Goal: Transaction & Acquisition: Purchase product/service

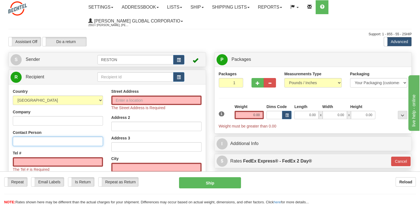
click at [45, 143] on input "Contact Person" at bounding box center [58, 140] width 90 height 9
paste input "[PERSON_NAME] [PERSON_NAME]"
type input "[PERSON_NAME] [PERSON_NAME]"
click at [142, 100] on input "Street Address" at bounding box center [156, 99] width 90 height 9
paste input "810 [PERSON_NAME]"
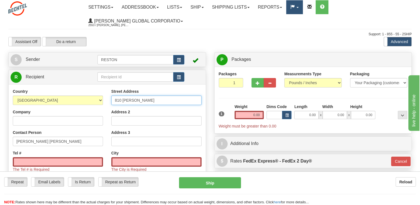
type input "810 [PERSON_NAME]"
click at [130, 162] on input "text" at bounding box center [156, 161] width 90 height 9
paste input "Sinton"
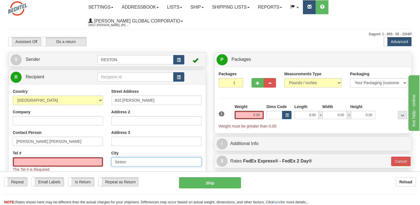
type input "Sinton"
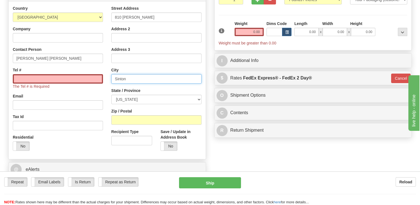
scroll to position [83, 0]
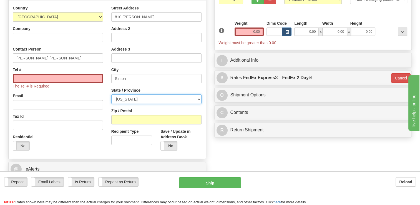
click at [165, 99] on select "[US_STATE] [US_STATE] [US_STATE] [US_STATE] Armed Forces America Armed Forces E…" at bounding box center [156, 98] width 90 height 9
click at [199, 99] on select "[US_STATE] [US_STATE] [US_STATE] [US_STATE] Armed Forces America Armed Forces E…" at bounding box center [156, 98] width 90 height 9
select select "[GEOGRAPHIC_DATA]"
click at [111, 95] on select "[US_STATE] [US_STATE] [US_STATE] [US_STATE] Armed Forces America Armed Forces E…" at bounding box center [156, 98] width 90 height 9
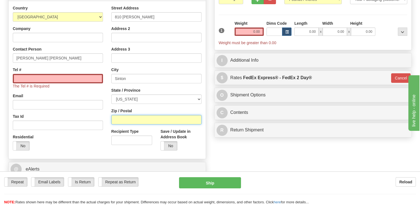
click at [148, 118] on input "Zip / Postal" at bounding box center [156, 119] width 90 height 9
paste input "78387"
type input "78387"
click at [141, 142] on input "Recipient Type" at bounding box center [131, 139] width 41 height 9
click at [14, 147] on span at bounding box center [12, 145] width 7 height 9
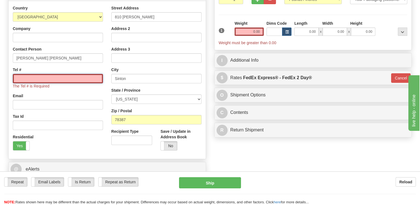
click at [73, 79] on input "Tel #" at bounding box center [58, 78] width 90 height 9
click at [59, 78] on input "Tel #" at bounding box center [58, 78] width 90 height 9
paste input "[PHONE_NUMBER]"
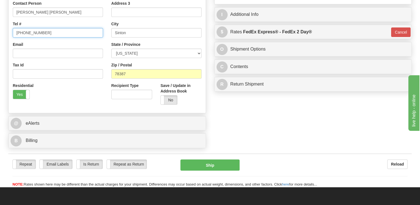
scroll to position [129, 0]
type input "[PHONE_NUMBER]"
click at [161, 100] on span at bounding box center [160, 99] width 7 height 9
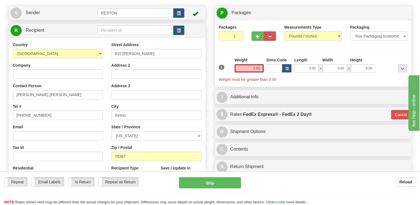
scroll to position [46, 0]
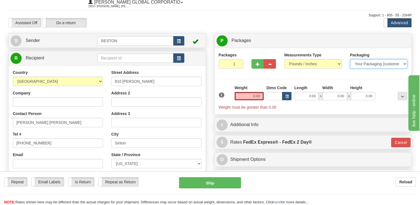
click at [359, 63] on select "Your Packaging (customer supplied) Envelope (carrier supplied) Pack (carrier su…" at bounding box center [378, 63] width 57 height 9
select select "2"
click at [350, 59] on select "Your Packaging (customer supplied) Envelope (carrier supplied) Pack (carrier su…" at bounding box center [378, 63] width 57 height 9
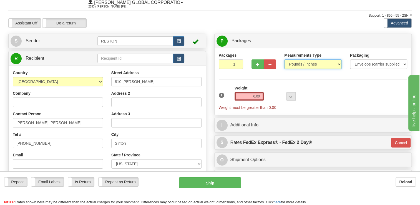
click at [303, 64] on select "Pounds / Inches Kilograms / Centimeters" at bounding box center [312, 63] width 57 height 9
click at [284, 59] on select "Pounds / Inches Kilograms / Centimeters" at bounding box center [312, 63] width 57 height 9
click at [261, 96] on input "0.00" at bounding box center [248, 96] width 29 height 8
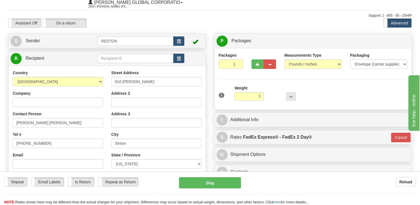
type input "0.50"
type input "03"
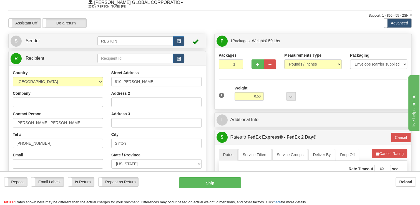
click at [331, 91] on div "1 Weight 0.50 Dims Code 0 x" at bounding box center [312, 95] width 191 height 20
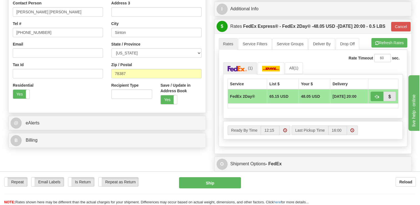
scroll to position [130, 0]
click at [248, 70] on span "(1)" at bounding box center [250, 67] width 5 height 4
click at [237, 103] on td "FedEx 2Day®" at bounding box center [246, 96] width 39 height 14
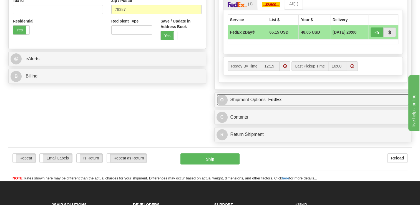
click at [243, 105] on link "O Shipment Options - FedEx" at bounding box center [312, 99] width 193 height 11
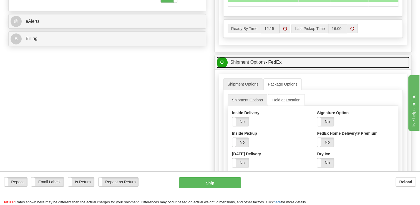
scroll to position [231, 0]
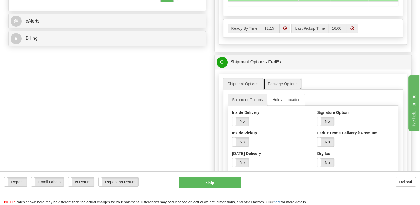
click at [283, 89] on link "Package Options" at bounding box center [282, 84] width 39 height 12
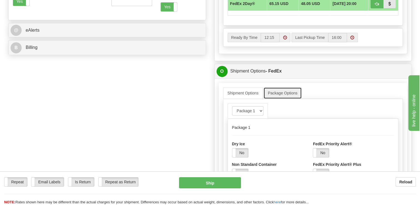
scroll to position [222, 0]
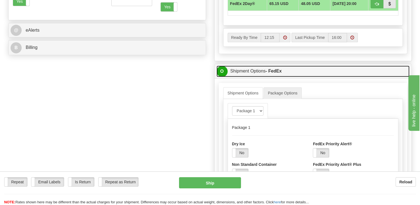
click at [250, 77] on link "O Shipment Options - FedEx" at bounding box center [312, 70] width 193 height 11
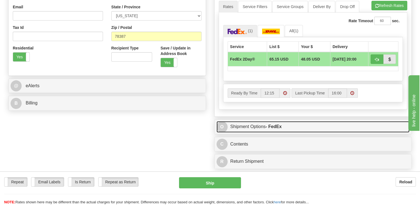
scroll to position [166, 0]
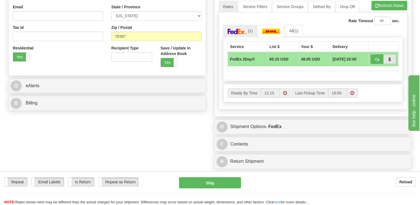
click at [241, 52] on th "Service" at bounding box center [246, 46] width 39 height 11
click at [294, 37] on link "All (1)" at bounding box center [294, 31] width 18 height 12
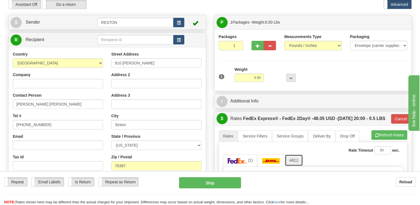
scroll to position [37, 0]
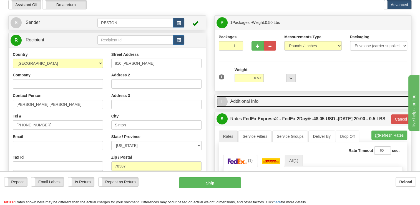
click at [222, 100] on span "I" at bounding box center [221, 101] width 11 height 11
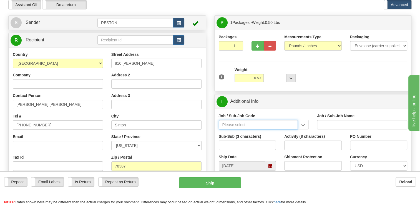
click at [269, 125] on input "Job / Sub-Job Code" at bounding box center [258, 124] width 79 height 9
click at [238, 125] on input "Job / Sub-Job Code" at bounding box center [258, 124] width 79 height 9
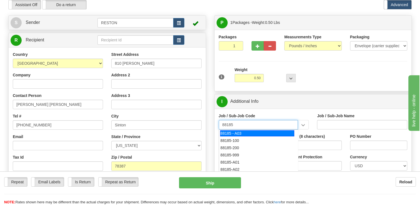
type input "88185 - A03"
type input "COPANO SOLAR - LAND-LEASE PAYMENTS"
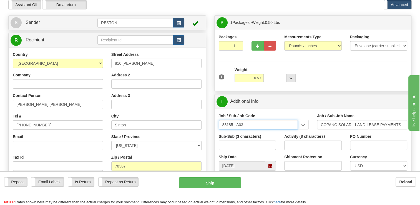
click at [266, 124] on input "88185 - A03" at bounding box center [258, 124] width 79 height 9
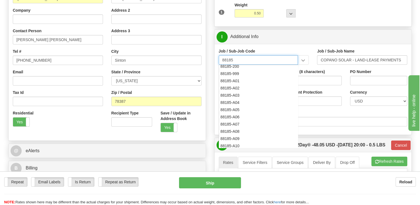
scroll to position [0, 0]
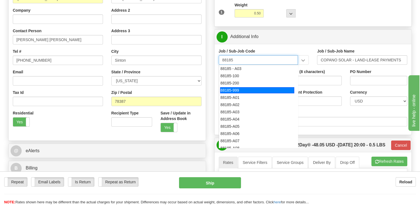
click at [234, 89] on div "88185-999" at bounding box center [257, 90] width 74 height 6
type input "88185-999"
type input "COPANO SOLAR - NON REIMBURSABLE COSTS"
type input "88185-999"
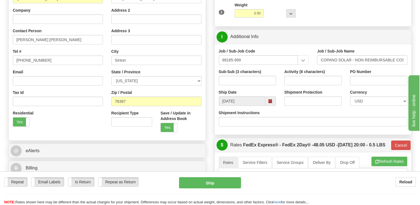
click at [296, 113] on div "Shipment Instructions" at bounding box center [313, 118] width 189 height 16
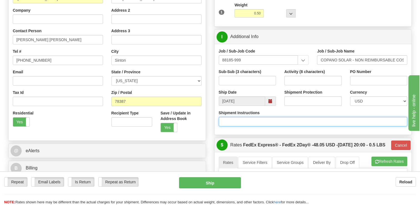
click at [285, 121] on input "Shipment Instructions" at bounding box center [313, 121] width 189 height 9
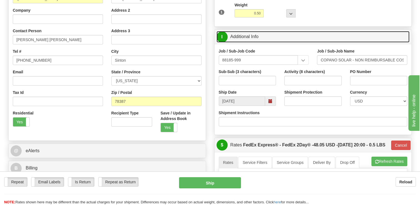
click at [246, 35] on link "I Additional Info" at bounding box center [312, 36] width 193 height 11
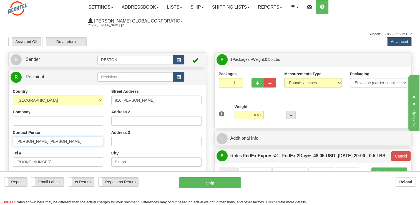
drag, startPoint x: 60, startPoint y: 141, endPoint x: -1, endPoint y: 139, distance: 61.1
click at [0, 139] on html "Training Course Close Toggle navigation Settings Shipping Preferences New Sende…" at bounding box center [210, 102] width 420 height 205
paste input "[PERSON_NAME], as Attorney"
click at [46, 142] on input "[PERSON_NAME], as Attorney" at bounding box center [58, 140] width 90 height 9
type input "[PERSON_NAME], Attorney"
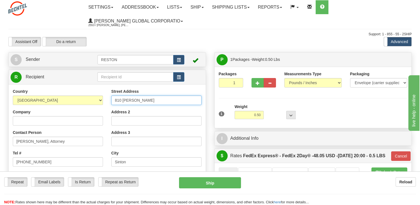
drag, startPoint x: 144, startPoint y: 101, endPoint x: 115, endPoint y: 100, distance: 29.4
click at [115, 100] on input "810 [PERSON_NAME]" at bounding box center [156, 99] width 90 height 9
click at [163, 100] on input "810 [PERSON_NAME]" at bounding box center [156, 99] width 90 height 9
click at [165, 99] on input "810 [PERSON_NAME]" at bounding box center [156, 99] width 90 height 9
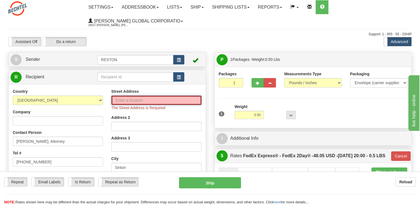
paste input "[STREET_ADDRESS]"
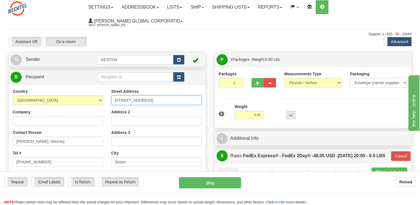
type input "[STREET_ADDRESS]"
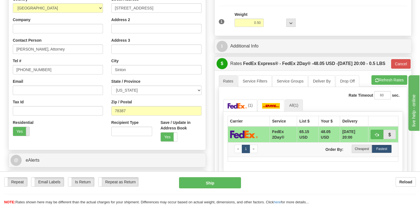
scroll to position [92, 0]
click at [27, 130] on span at bounding box center [29, 131] width 7 height 9
type input "03"
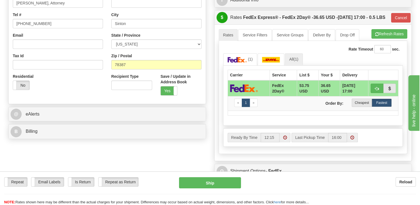
scroll to position [138, 0]
click at [247, 65] on link "(1)" at bounding box center [240, 59] width 34 height 12
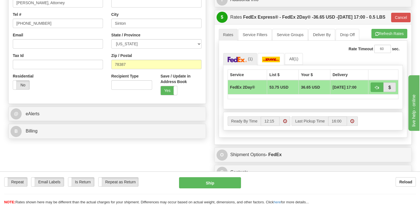
click at [187, 157] on div "Create a label for the return Create Pickup Without Label S" at bounding box center [209, 57] width 411 height 286
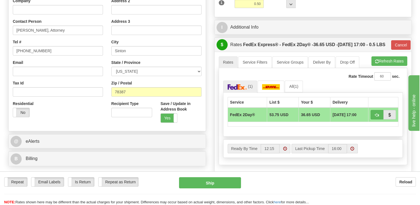
scroll to position [111, 0]
click at [336, 194] on div "Repeat Repeat Email Labels Email Labels Edit Is Return Is Return Repeat as Retu…" at bounding box center [210, 191] width 420 height 28
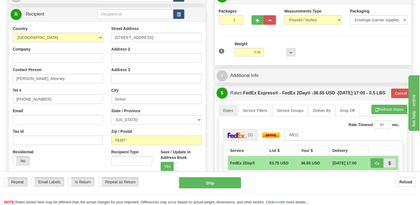
scroll to position [63, 0]
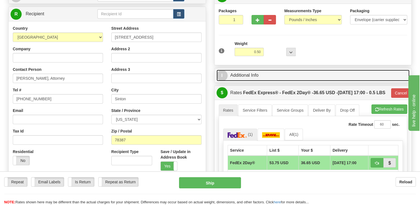
click at [224, 77] on span "I" at bounding box center [221, 75] width 11 height 11
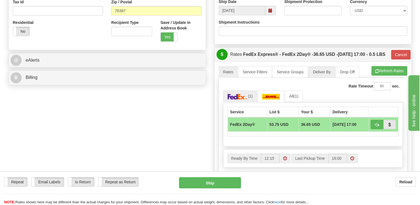
scroll to position [192, 0]
click at [317, 77] on link "Deliver By" at bounding box center [321, 72] width 27 height 12
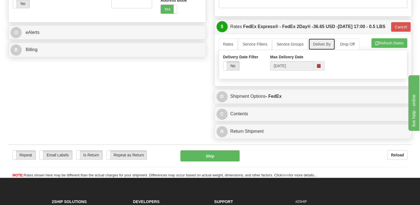
scroll to position [220, 0]
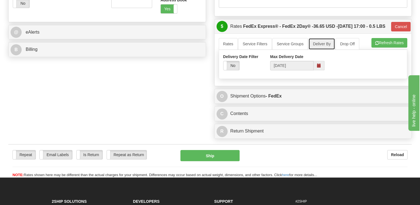
click at [318, 67] on span at bounding box center [319, 66] width 4 height 4
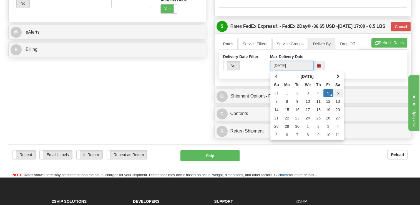
click at [337, 97] on td "6" at bounding box center [338, 93] width 10 height 8
type input "[DATE]"
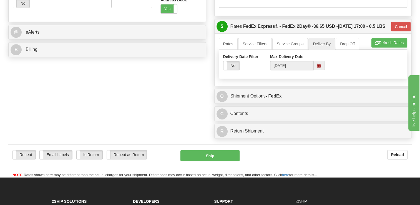
click at [345, 73] on div "Delivery Date Filter Yes No Max Delivery Date [DATE]" at bounding box center [313, 64] width 188 height 21
click at [377, 45] on span "button" at bounding box center [377, 43] width 4 height 4
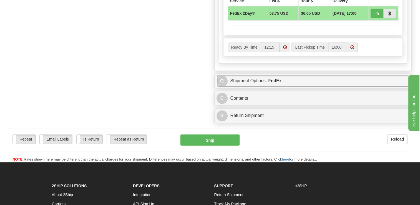
scroll to position [303, 0]
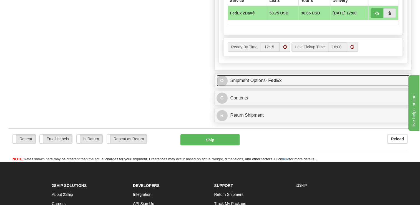
click at [224, 86] on span "O" at bounding box center [221, 80] width 11 height 11
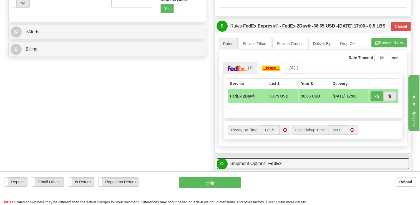
scroll to position [220, 0]
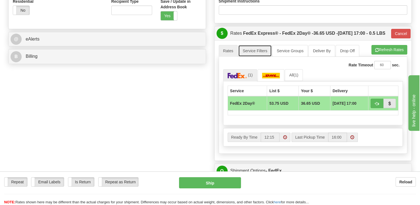
click at [257, 57] on link "Service Filters" at bounding box center [255, 51] width 34 height 12
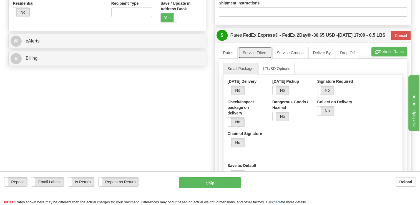
scroll to position [211, 0]
click at [228, 95] on span at bounding box center [227, 90] width 7 height 9
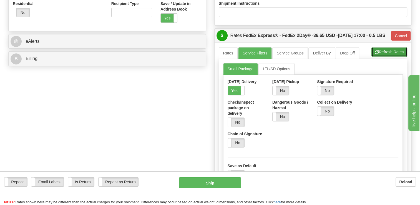
click at [383, 57] on button "Refresh Rates" at bounding box center [389, 51] width 36 height 9
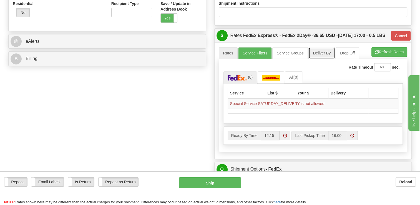
click at [321, 59] on link "Deliver By" at bounding box center [321, 53] width 27 height 12
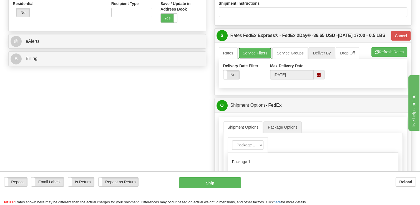
click at [261, 59] on link "Service Filters" at bounding box center [255, 53] width 34 height 12
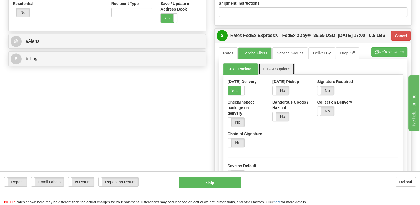
click at [280, 75] on link "LTL/SD Options" at bounding box center [276, 69] width 36 height 12
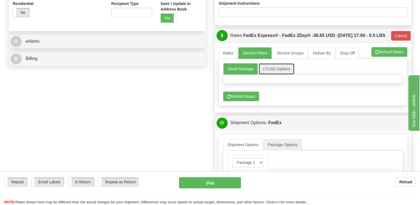
click at [280, 75] on link "LTL/SD Options" at bounding box center [276, 69] width 36 height 12
click at [235, 75] on link "Small Package" at bounding box center [240, 69] width 35 height 12
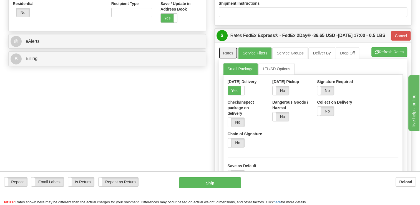
click at [233, 59] on link "Rates" at bounding box center [228, 53] width 19 height 12
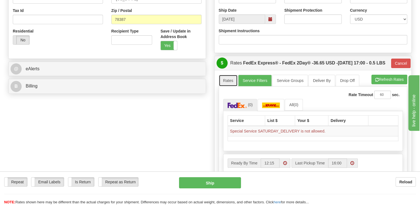
scroll to position [183, 0]
click at [14, 42] on span at bounding box center [12, 40] width 7 height 9
click at [257, 87] on link "Service Filters" at bounding box center [255, 81] width 34 height 12
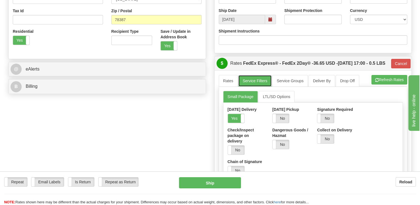
click at [250, 87] on link "Service Filters" at bounding box center [255, 81] width 34 height 12
click at [28, 41] on span at bounding box center [29, 40] width 7 height 9
type input "03"
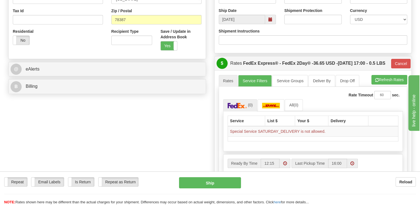
click at [190, 122] on div "Create a label for the return Create Pickup Without Label S" at bounding box center [209, 140] width 411 height 543
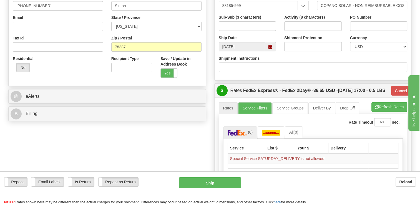
scroll to position [156, 0]
